Goal: Task Accomplishment & Management: Complete application form

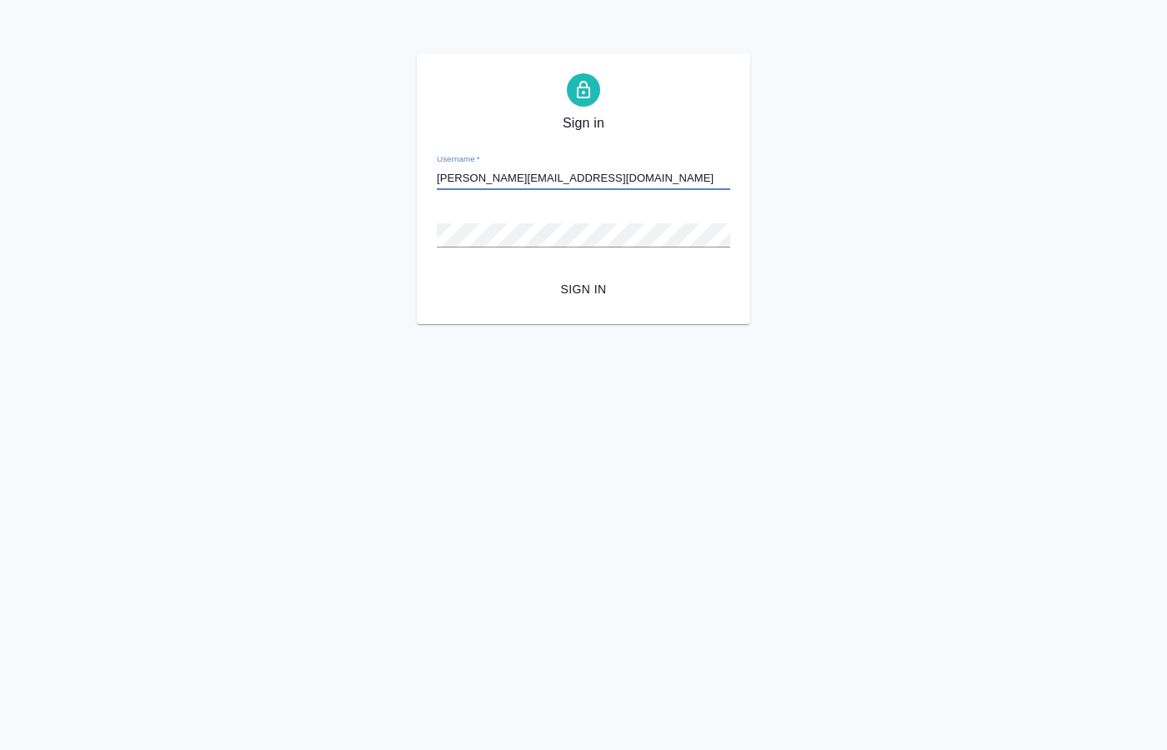
type input "o.kucherenko@awatera.com"
click at [582, 293] on span "Sign in" at bounding box center [583, 289] width 267 height 21
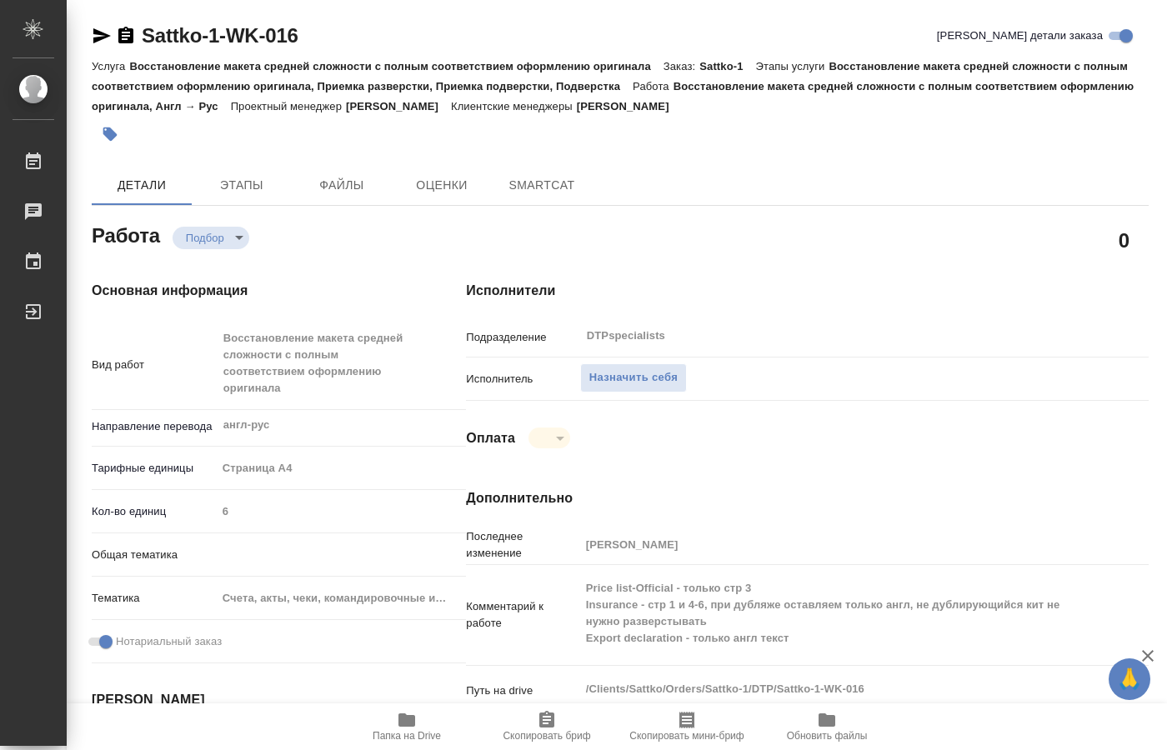
type textarea "x"
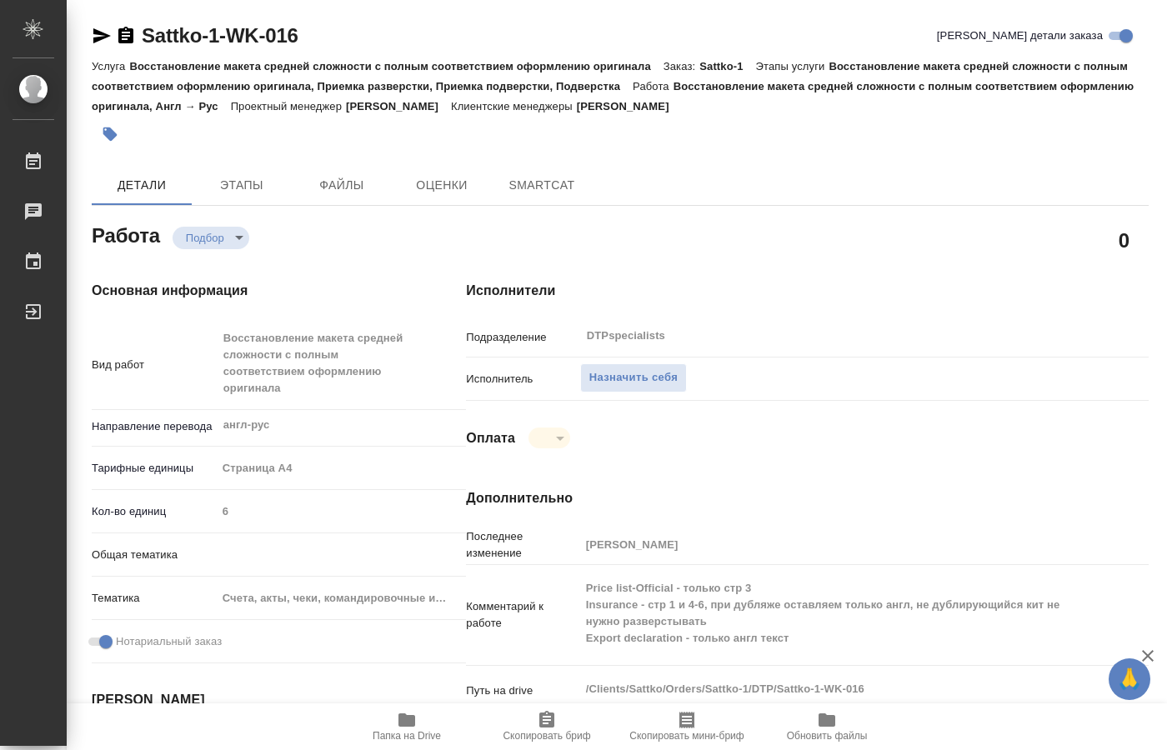
type textarea "x"
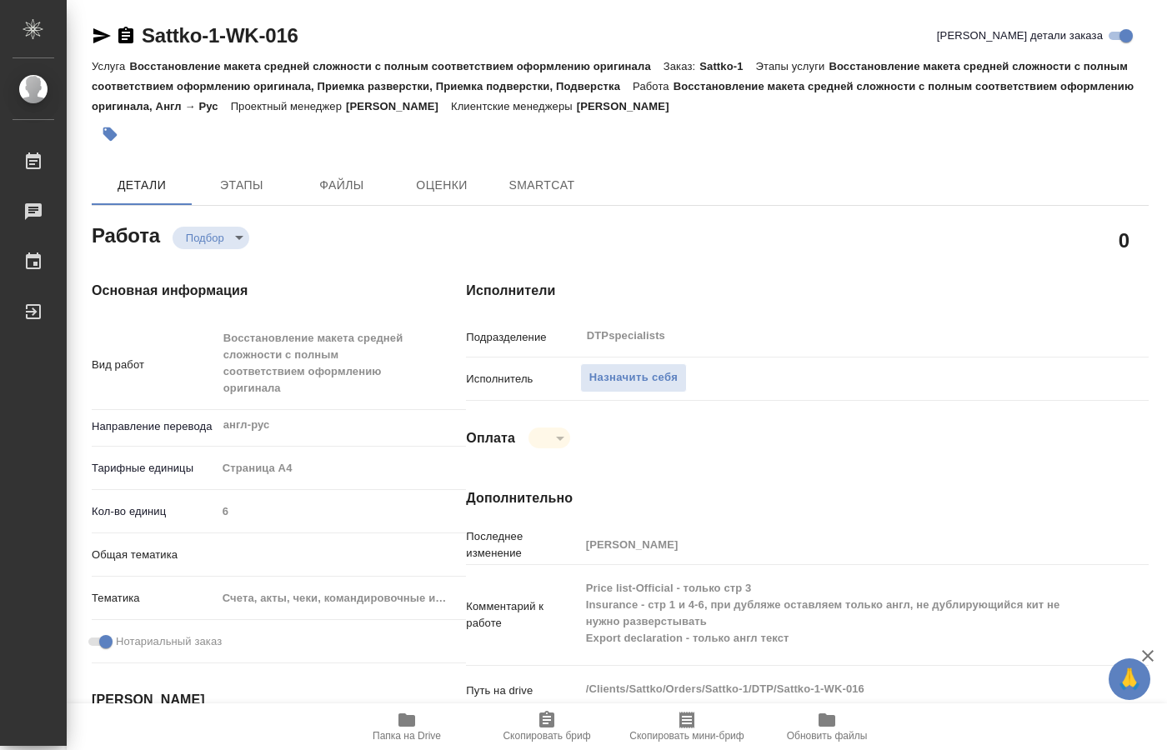
type textarea "x"
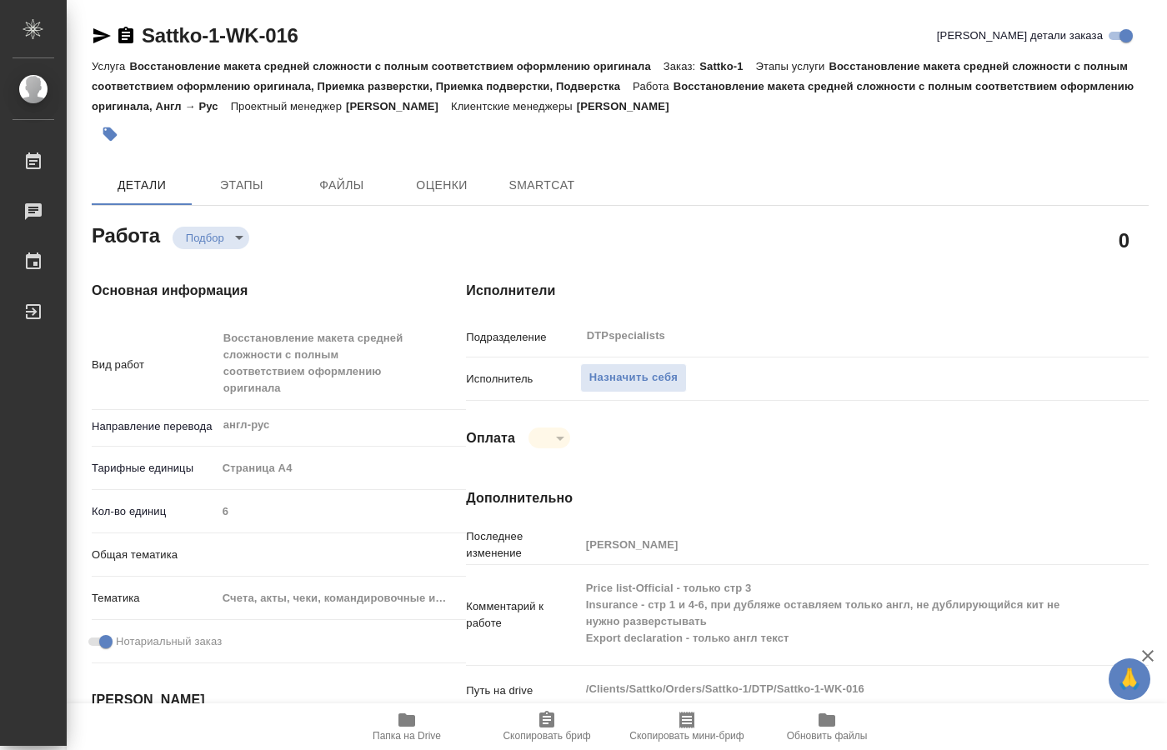
type textarea "x"
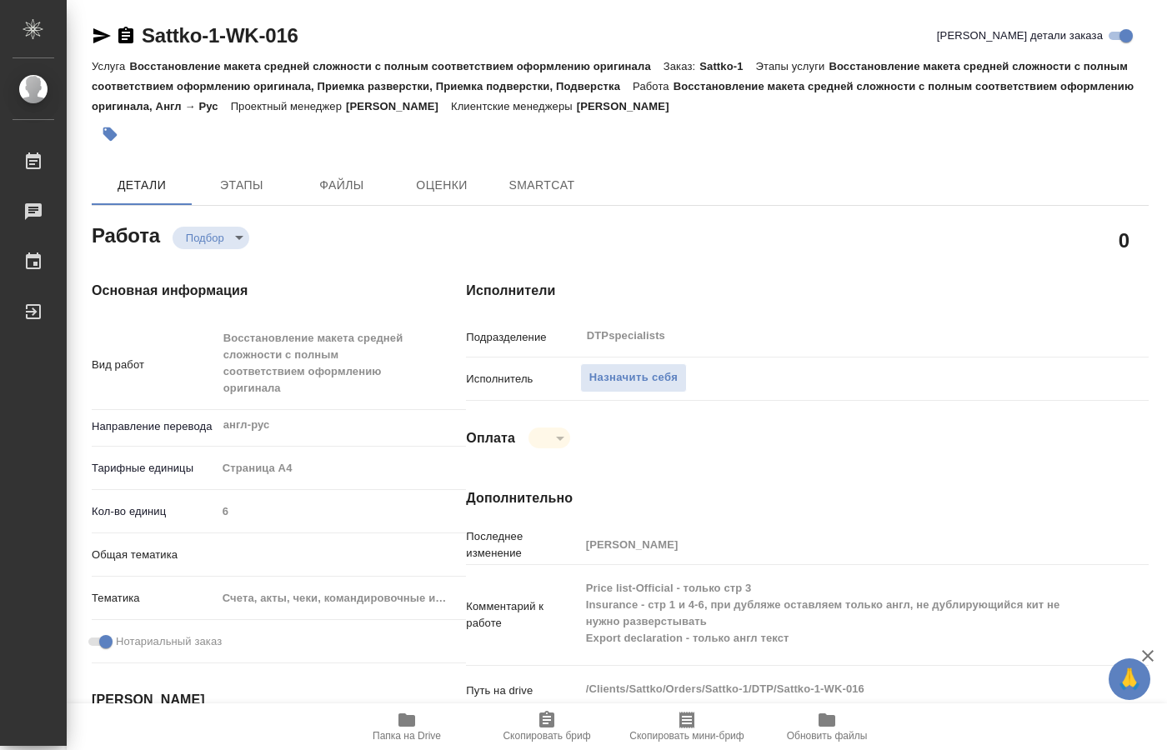
type textarea "x"
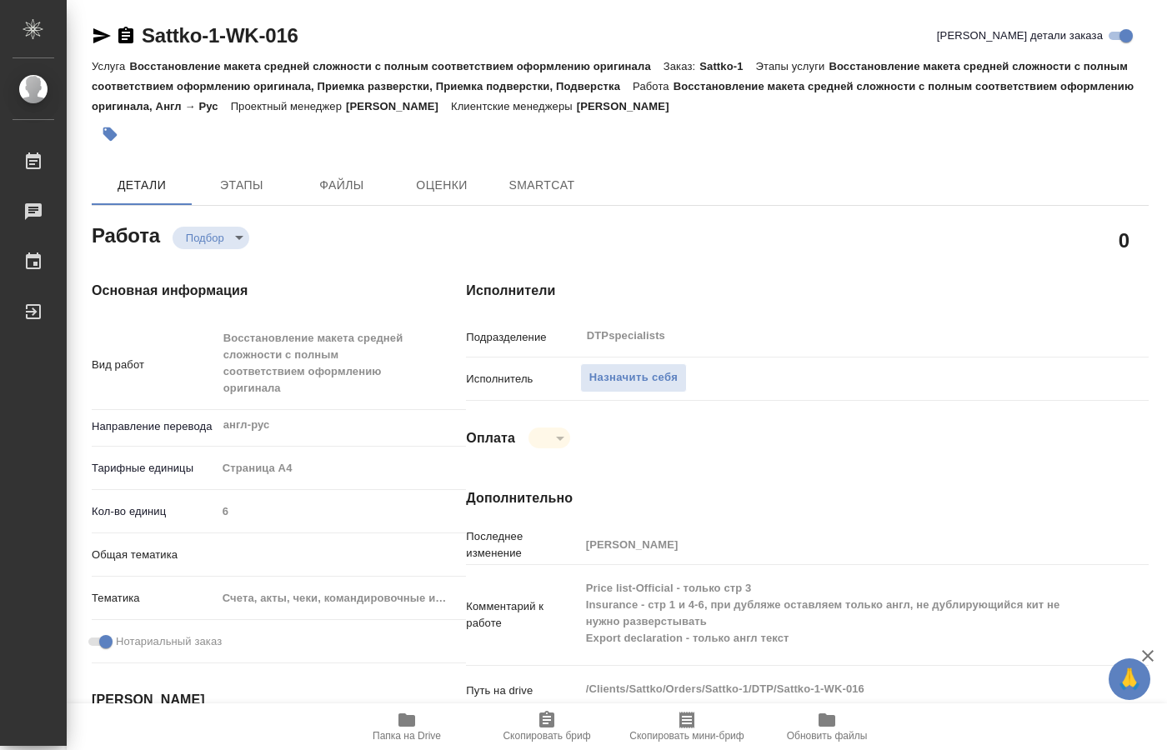
type textarea "x"
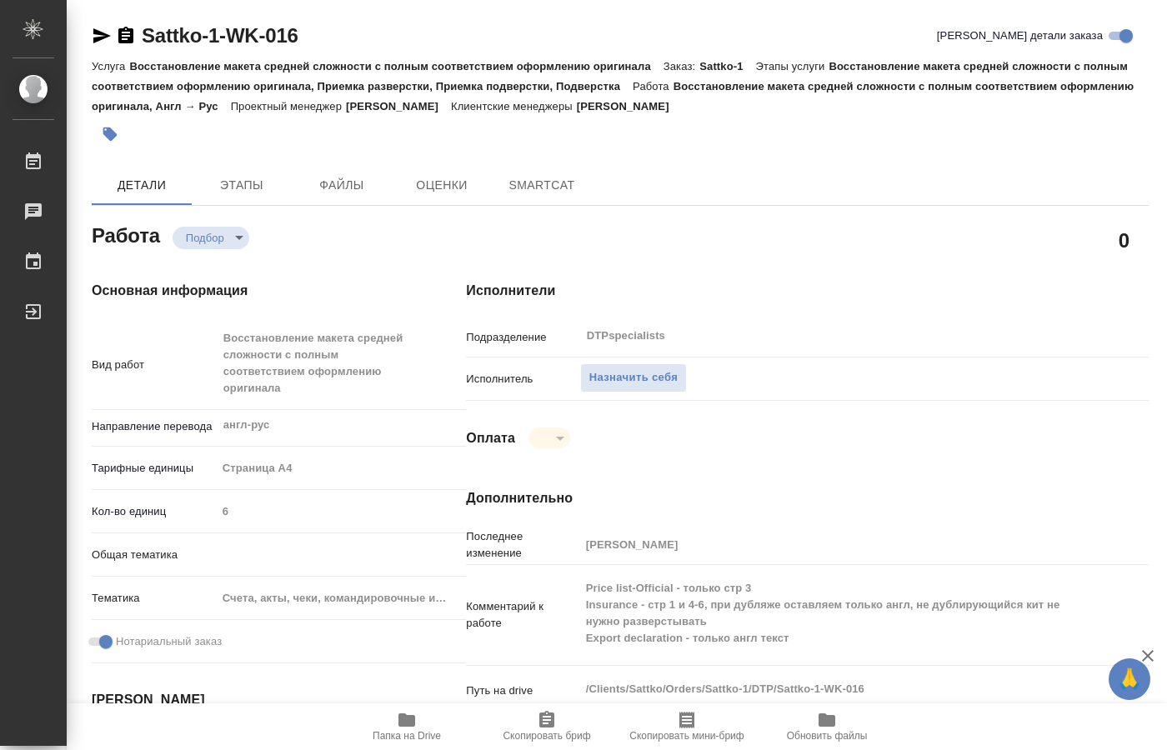
type textarea "x"
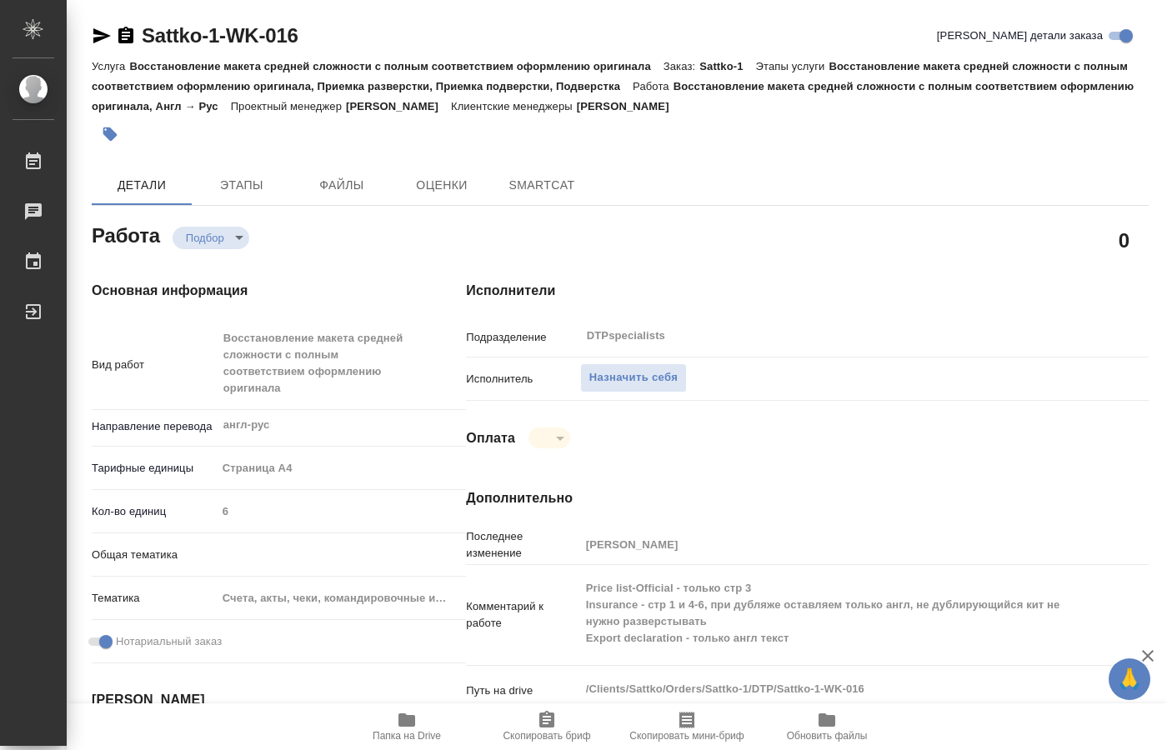
type textarea "x"
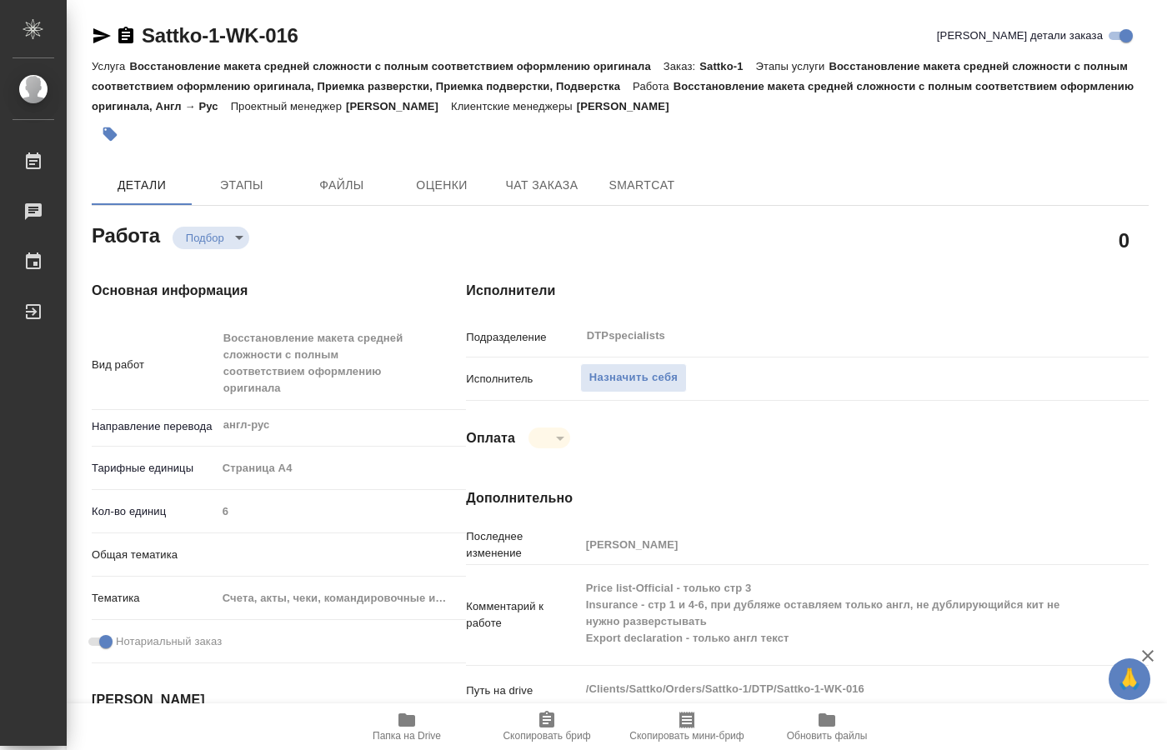
type textarea "x"
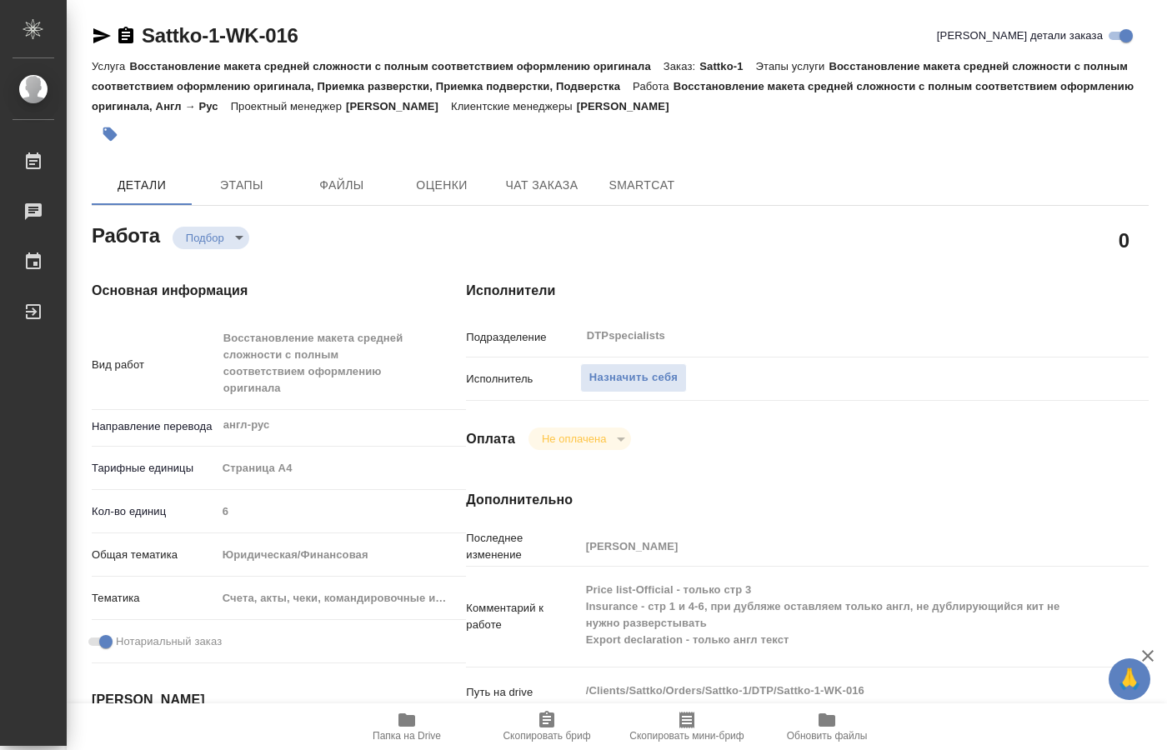
type textarea "x"
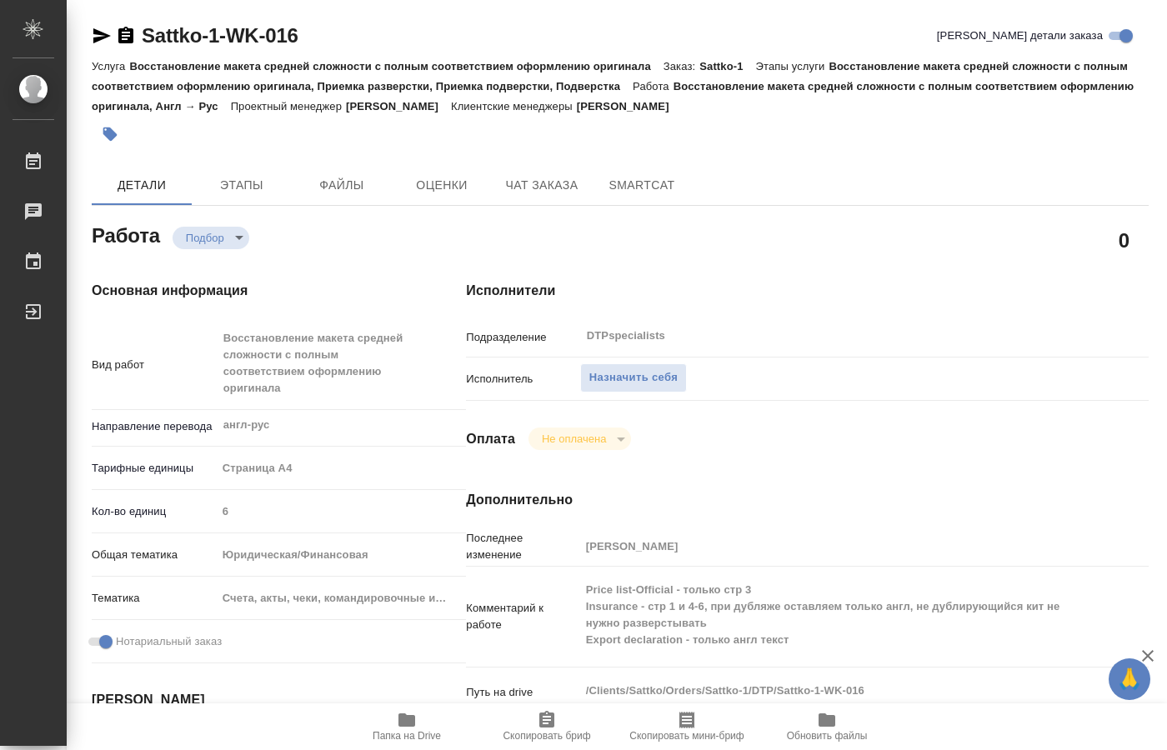
type textarea "x"
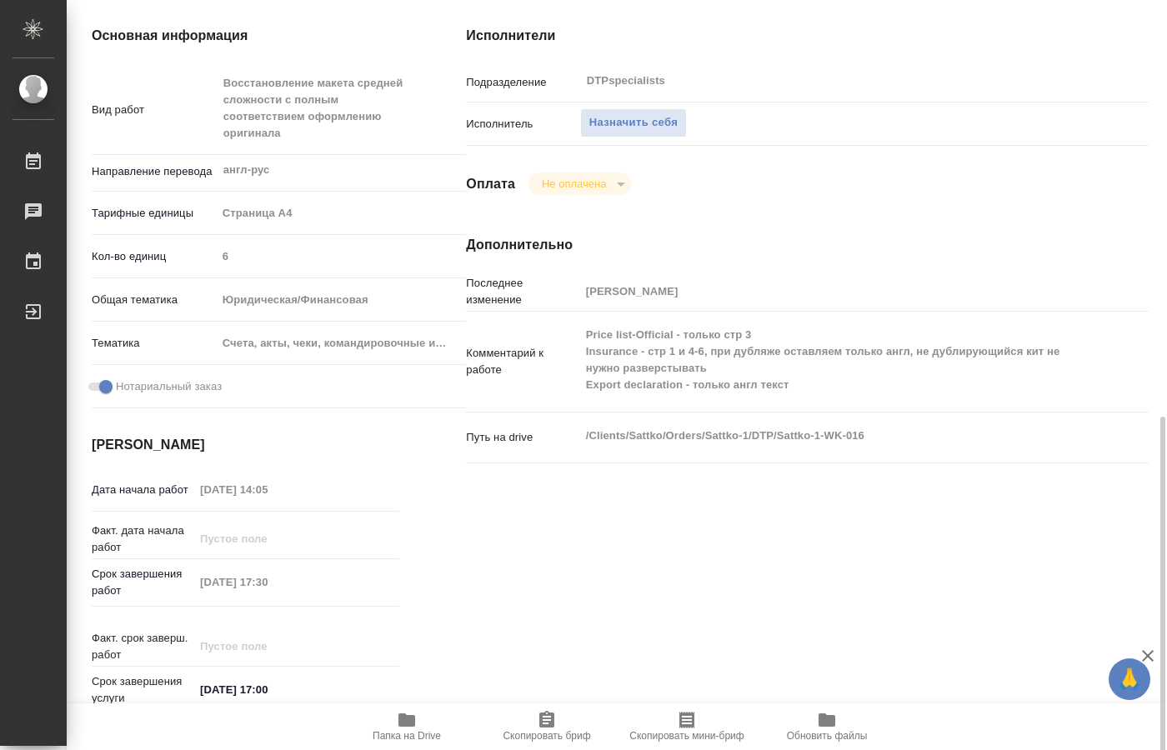
scroll to position [542, 0]
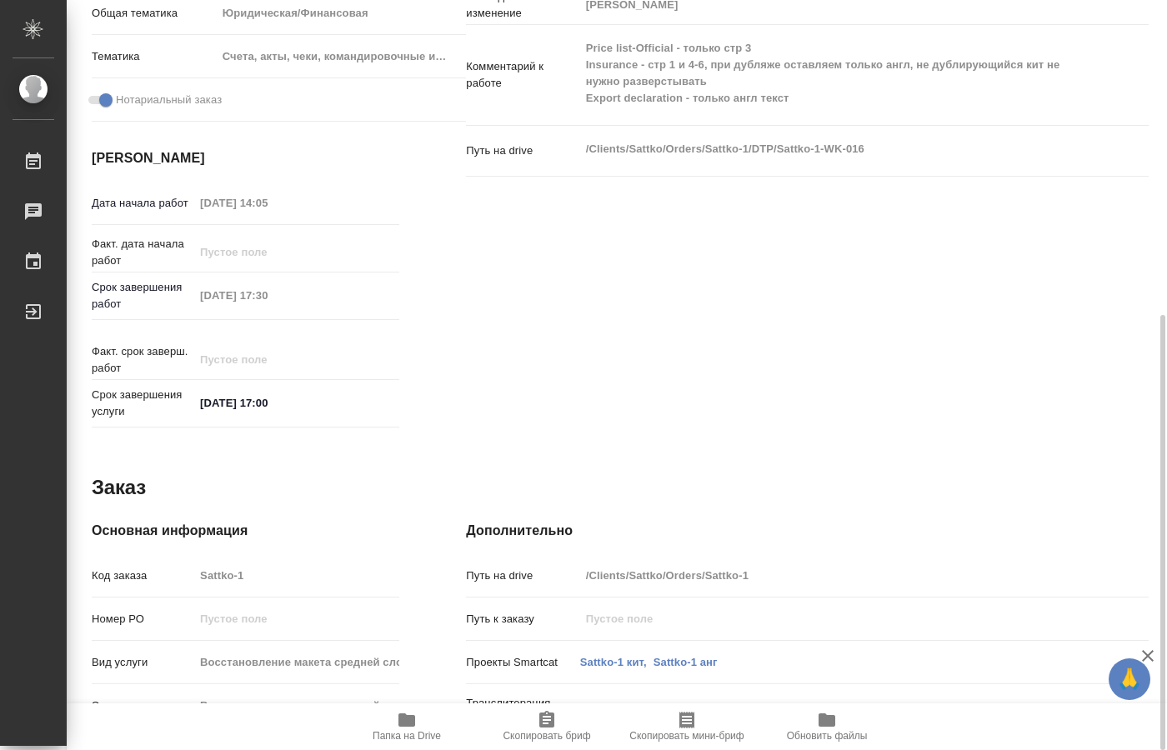
click at [419, 729] on span "Папка на Drive" at bounding box center [407, 726] width 120 height 32
type textarea "x"
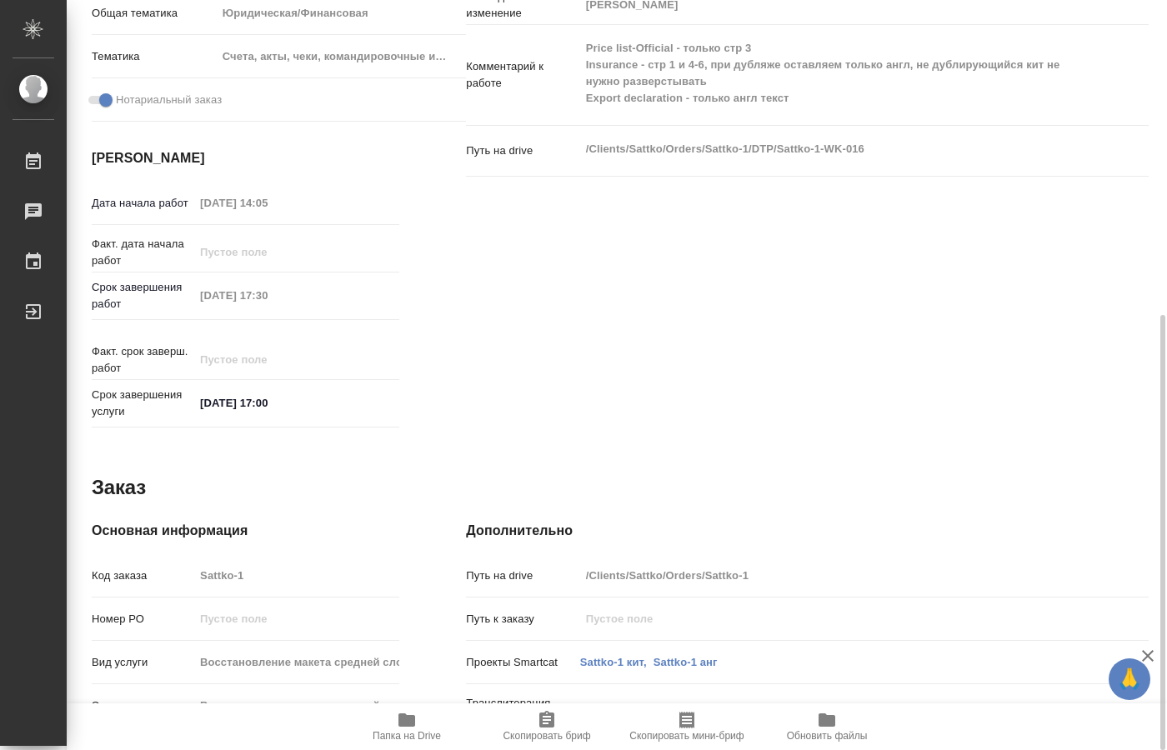
type textarea "x"
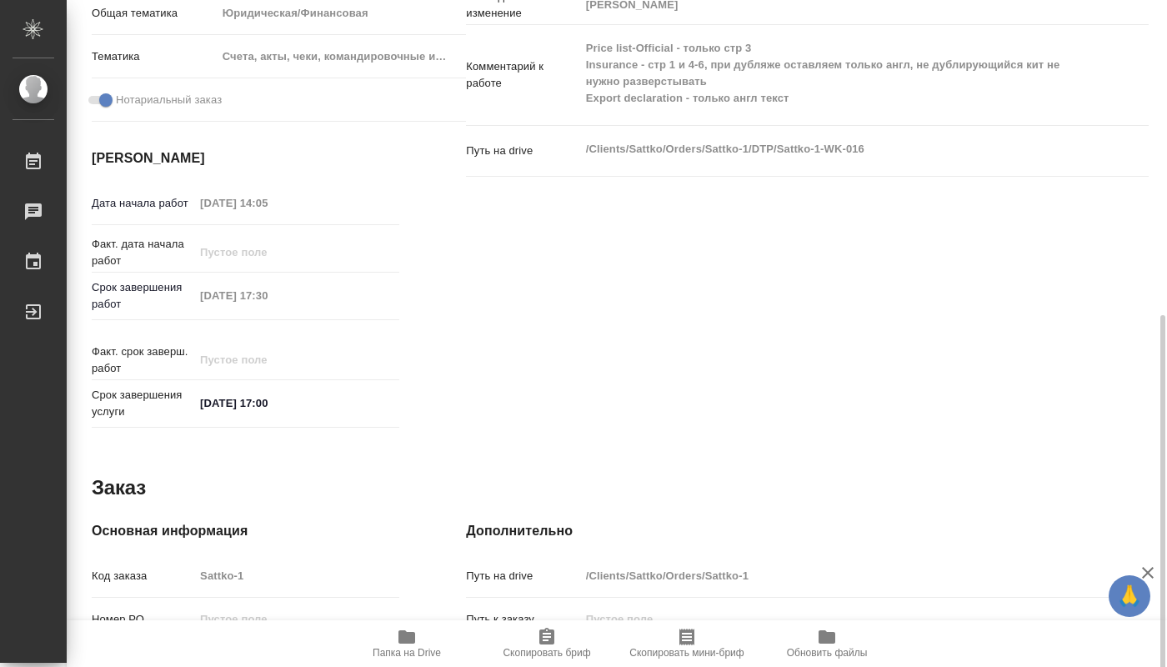
type textarea "x"
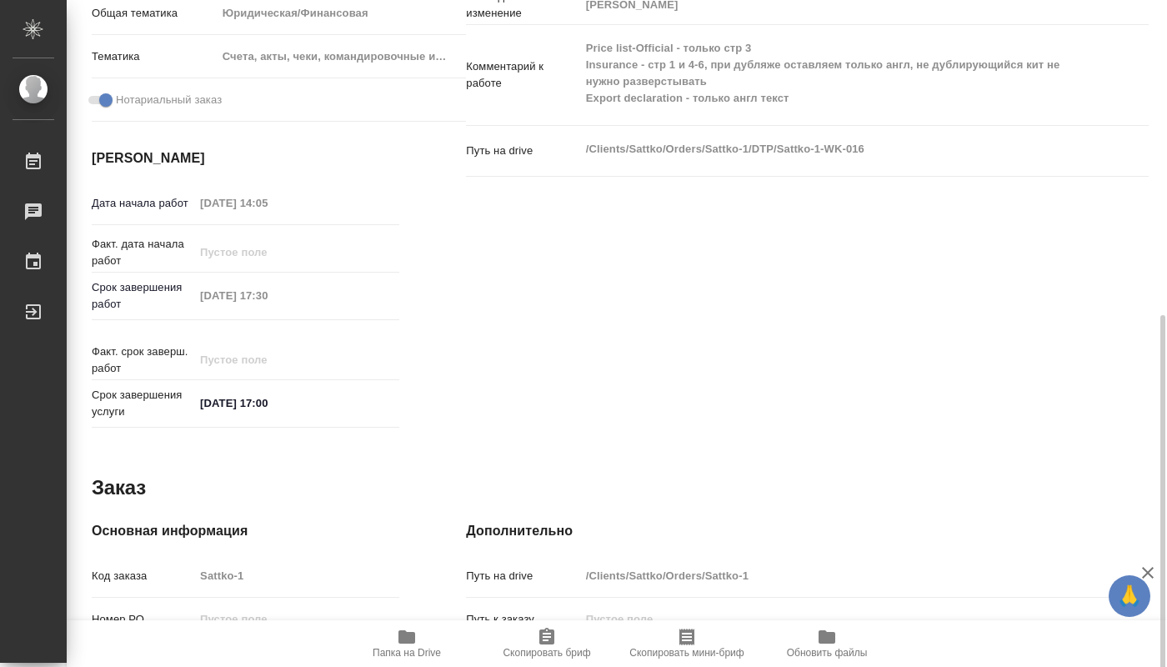
click at [404, 637] on icon "button" at bounding box center [406, 636] width 17 height 13
type textarea "x"
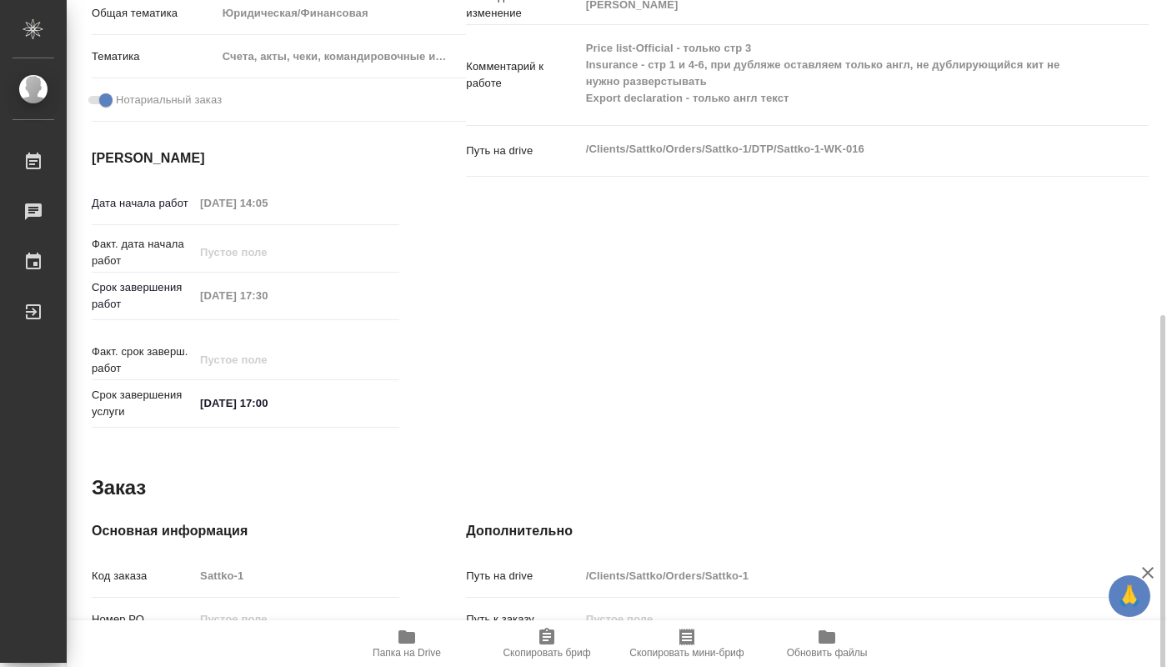
type textarea "x"
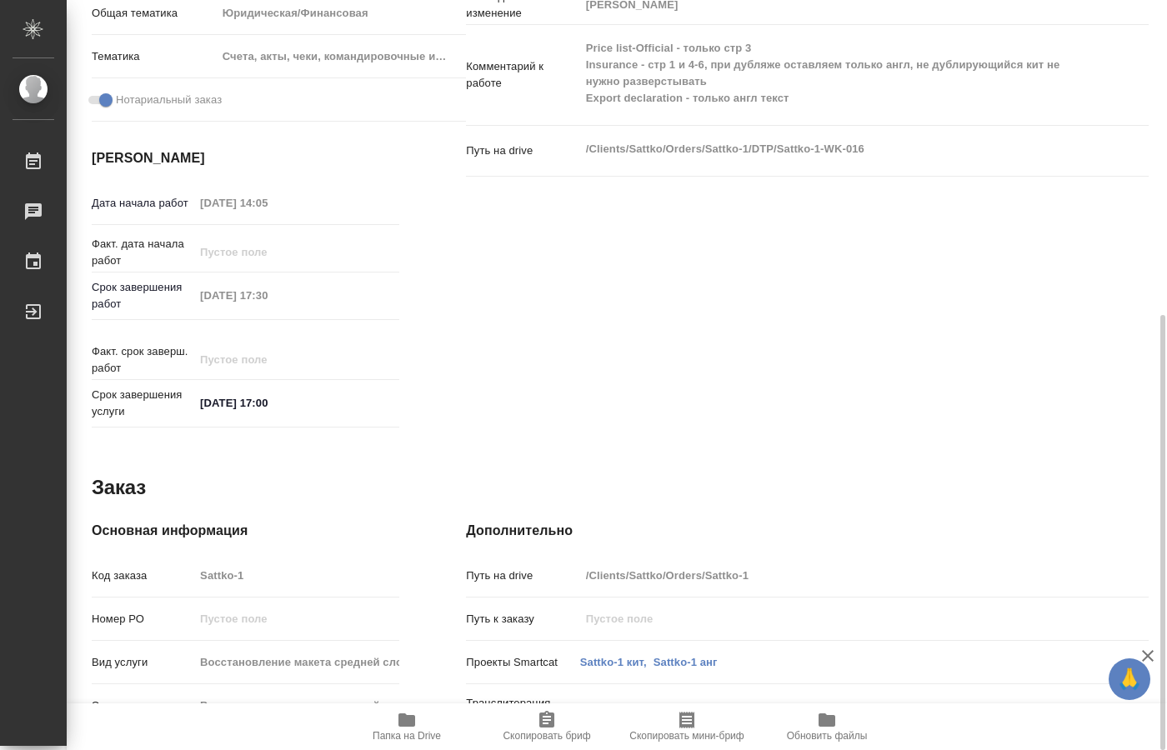
type textarea "x"
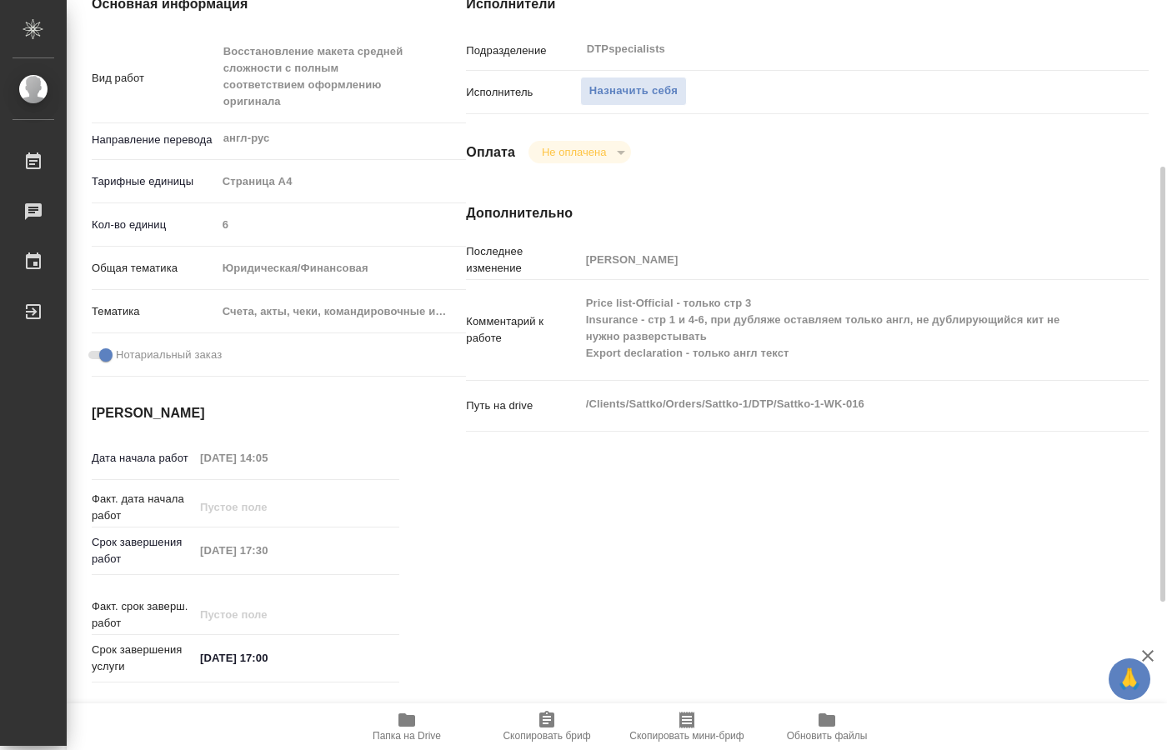
scroll to position [0, 0]
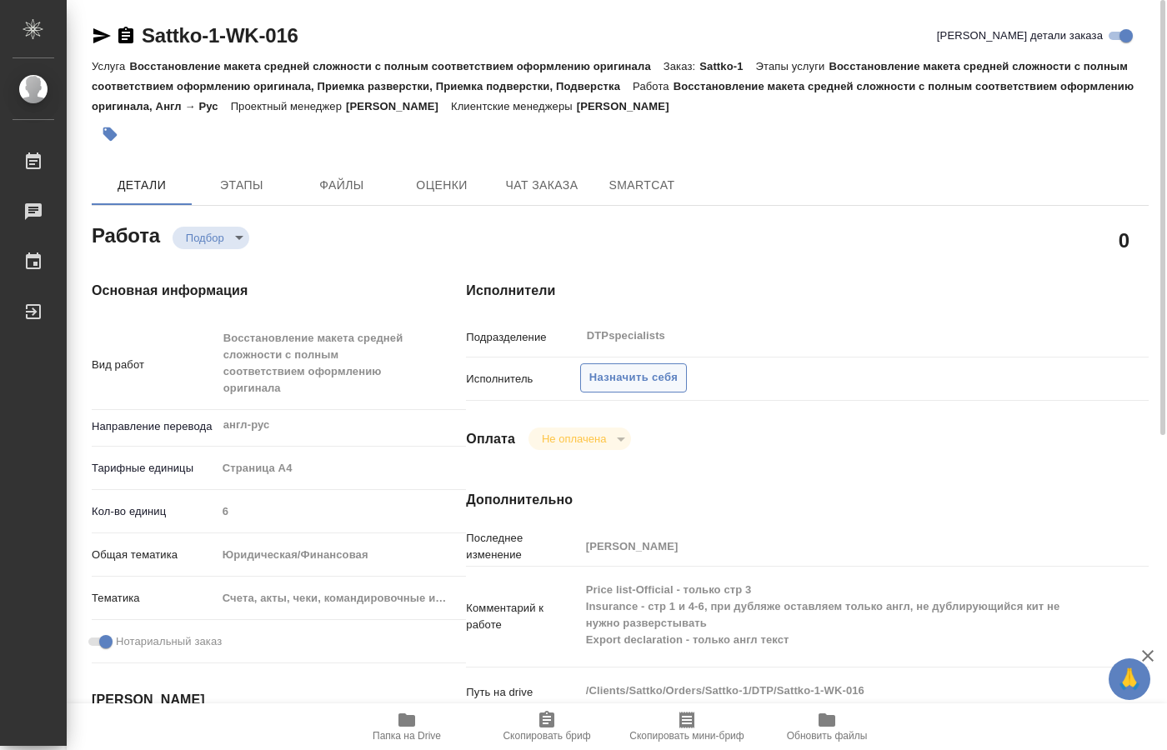
click at [644, 368] on span "Назначить себя" at bounding box center [633, 377] width 88 height 19
